Goal: Information Seeking & Learning: Find specific fact

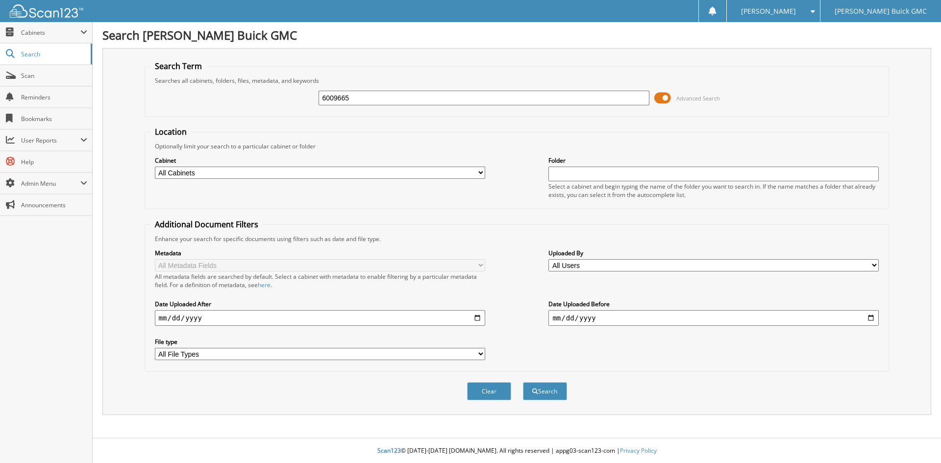
type input "6009665"
click at [523, 382] on button "Search" at bounding box center [545, 391] width 44 height 18
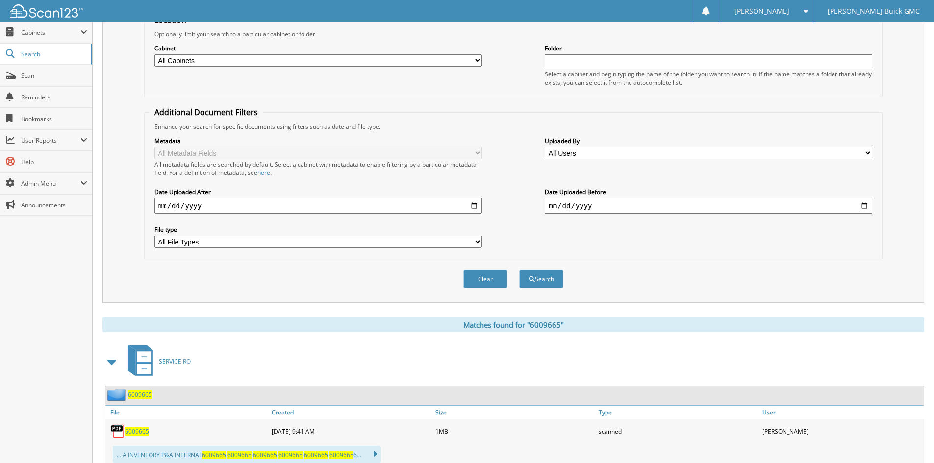
scroll to position [224, 0]
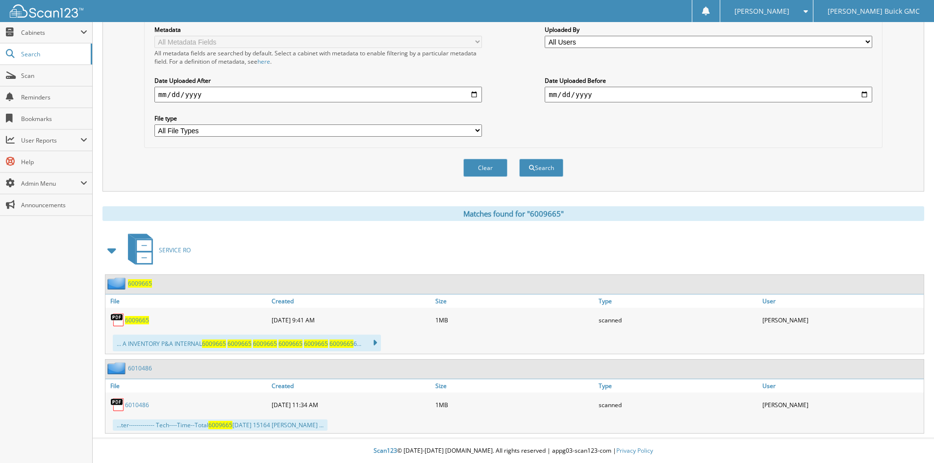
click at [138, 318] on span "6009665" at bounding box center [137, 320] width 24 height 8
